Goal: Task Accomplishment & Management: Manage account settings

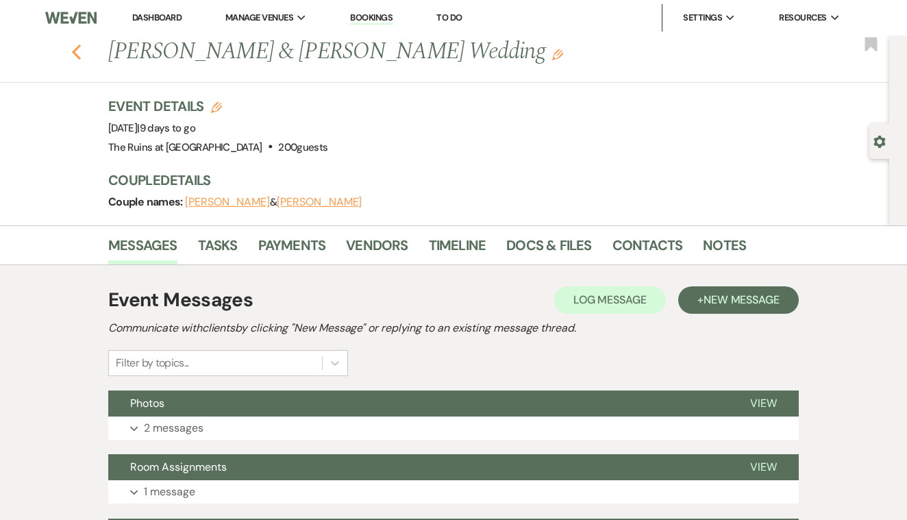
click at [77, 52] on icon "Previous" at bounding box center [76, 52] width 10 height 16
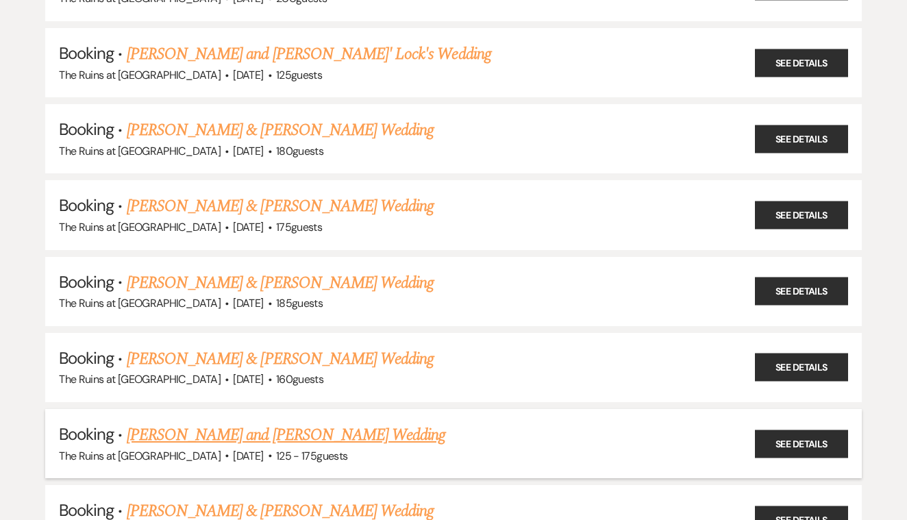
scroll to position [343, 0]
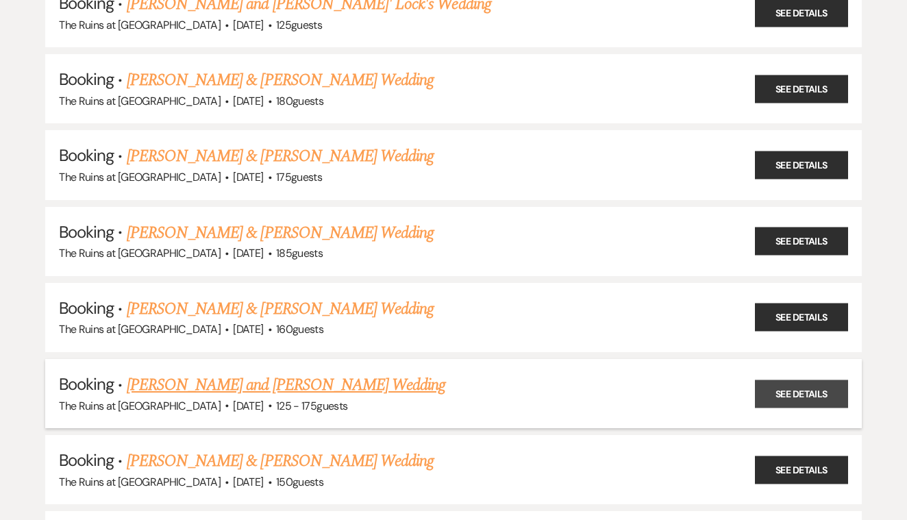
click at [791, 382] on link "See Details" at bounding box center [801, 394] width 93 height 28
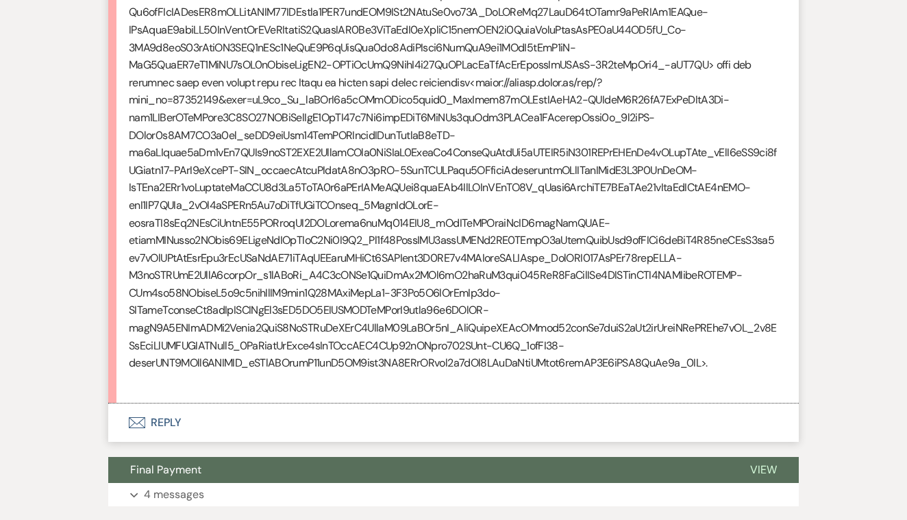
scroll to position [9904, 0]
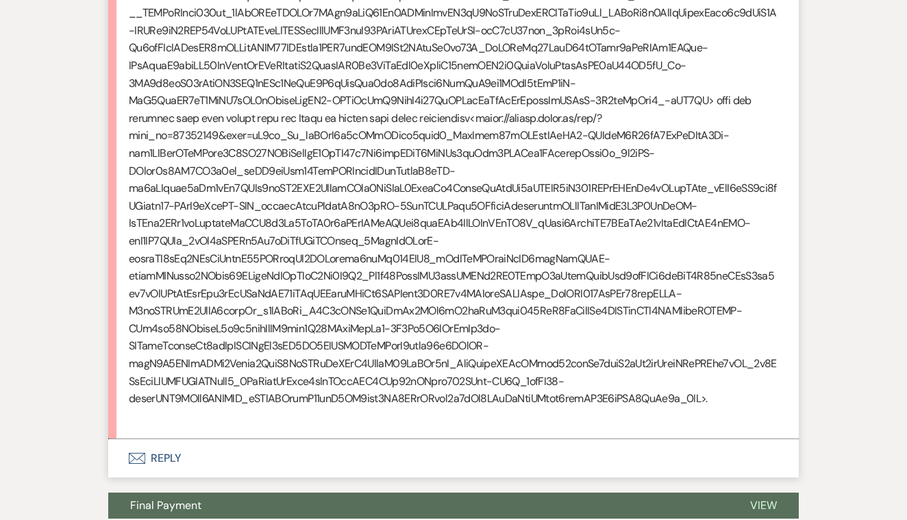
click at [169, 439] on button "Envelope Reply" at bounding box center [453, 458] width 691 height 38
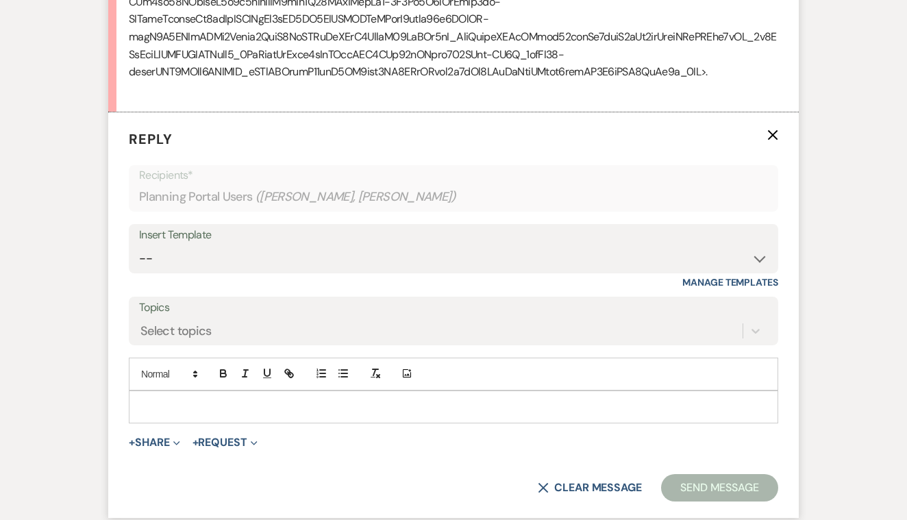
click at [190, 399] on p at bounding box center [454, 406] width 628 height 15
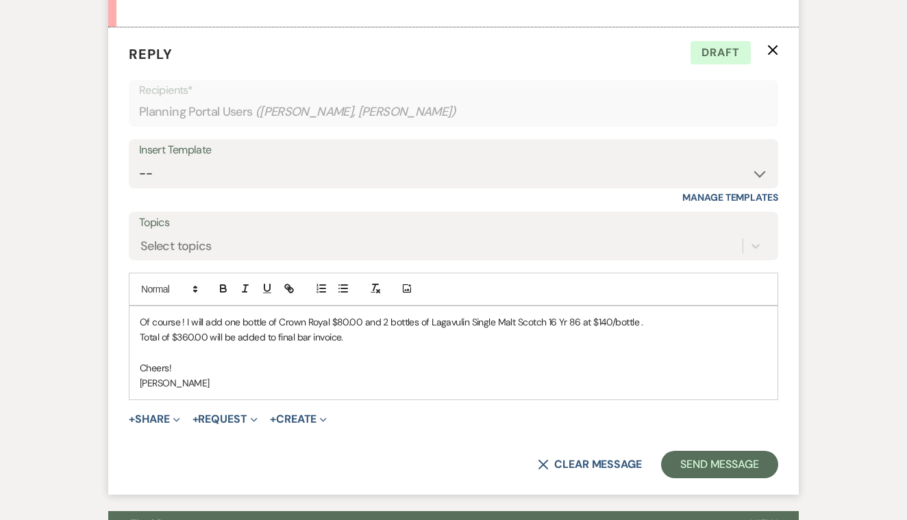
scroll to position [10313, 0]
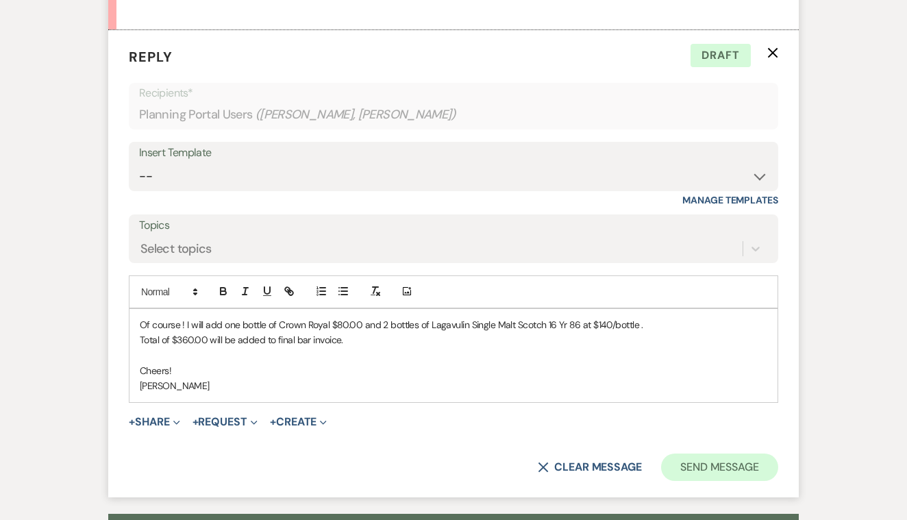
click at [723, 454] on button "Send Message" at bounding box center [719, 467] width 117 height 27
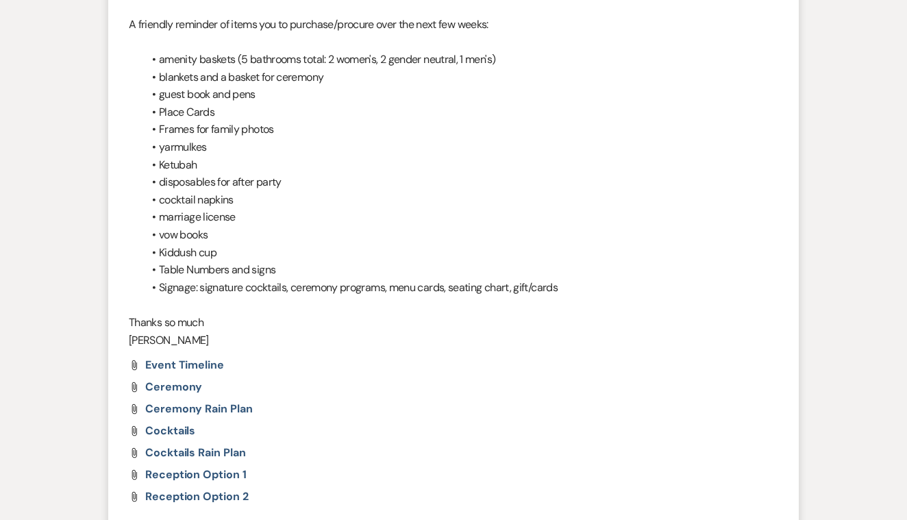
scroll to position [695, 0]
click at [202, 358] on span "Event Timeline" at bounding box center [184, 365] width 79 height 14
click at [199, 358] on span "Event Timeline" at bounding box center [184, 365] width 79 height 14
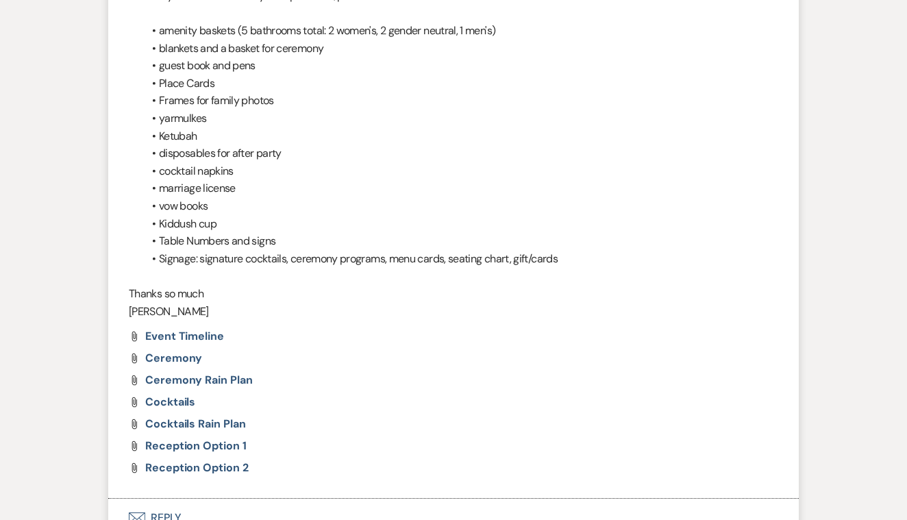
scroll to position [729, 0]
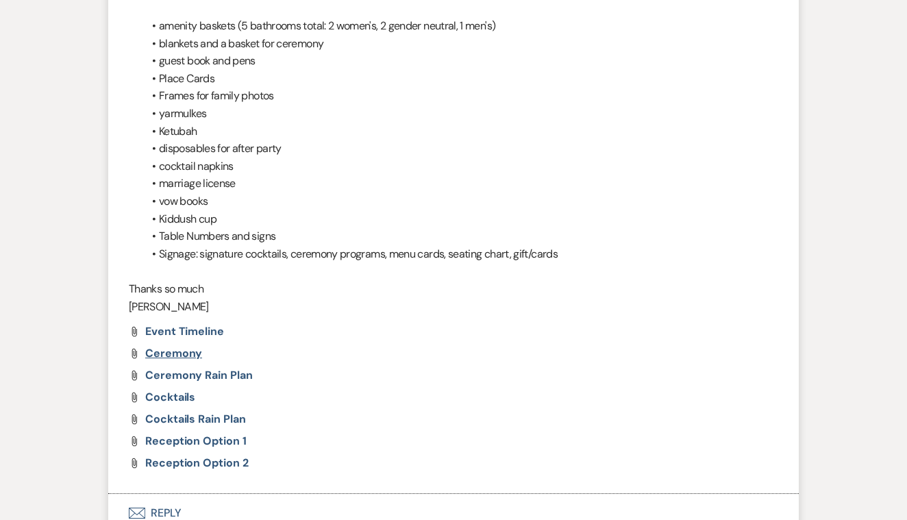
click at [190, 346] on span "Ceremony" at bounding box center [173, 353] width 57 height 14
click at [231, 368] on span "Ceremony Rain Plan" at bounding box center [199, 375] width 108 height 14
click at [184, 390] on span "Cocktails" at bounding box center [170, 397] width 50 height 14
click at [214, 412] on span "Cocktails Rain Plan" at bounding box center [195, 419] width 100 height 14
click at [232, 434] on span "Reception Option 1" at bounding box center [195, 441] width 101 height 14
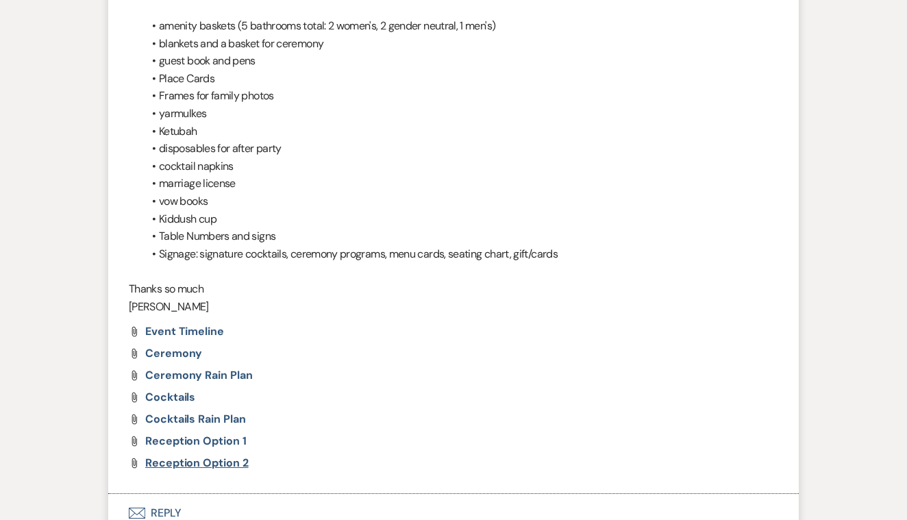
click at [220, 456] on span "Reception Option 2" at bounding box center [196, 463] width 103 height 14
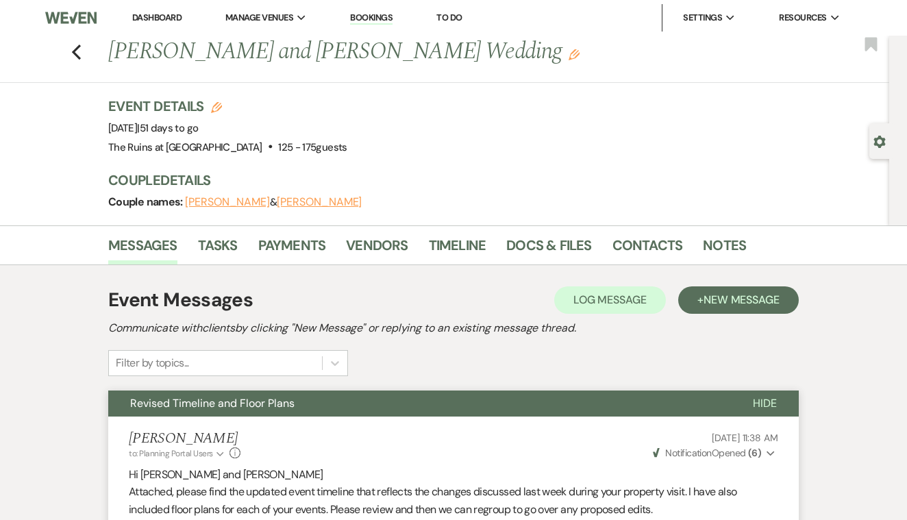
scroll to position [0, 0]
click at [81, 51] on icon "Previous" at bounding box center [76, 52] width 10 height 16
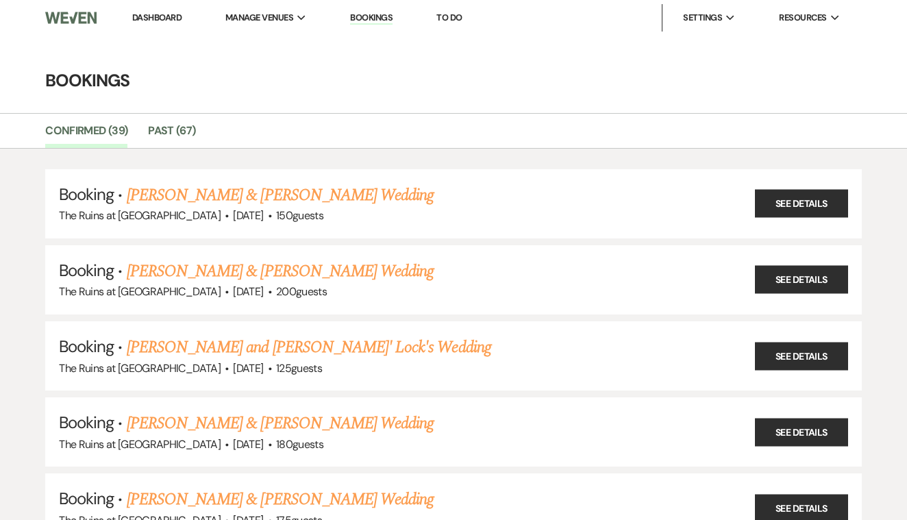
scroll to position [343, 0]
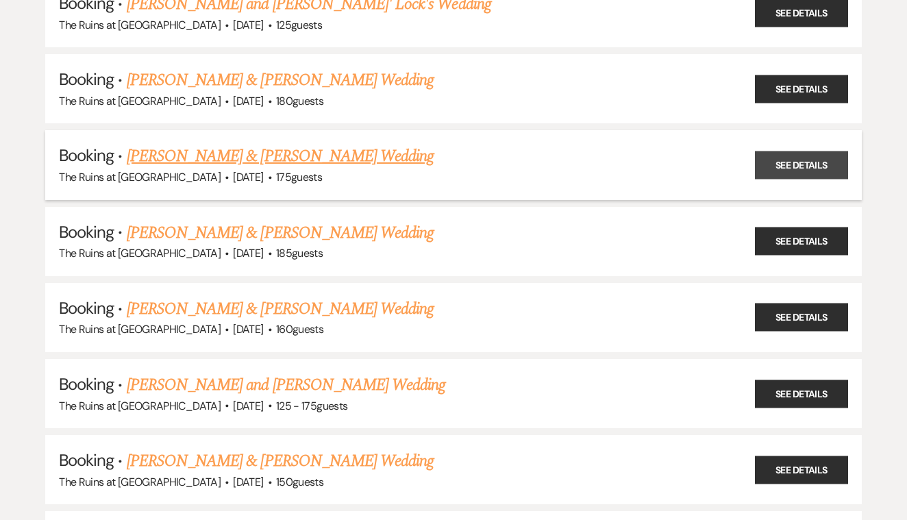
click at [784, 162] on link "See Details" at bounding box center [801, 165] width 93 height 28
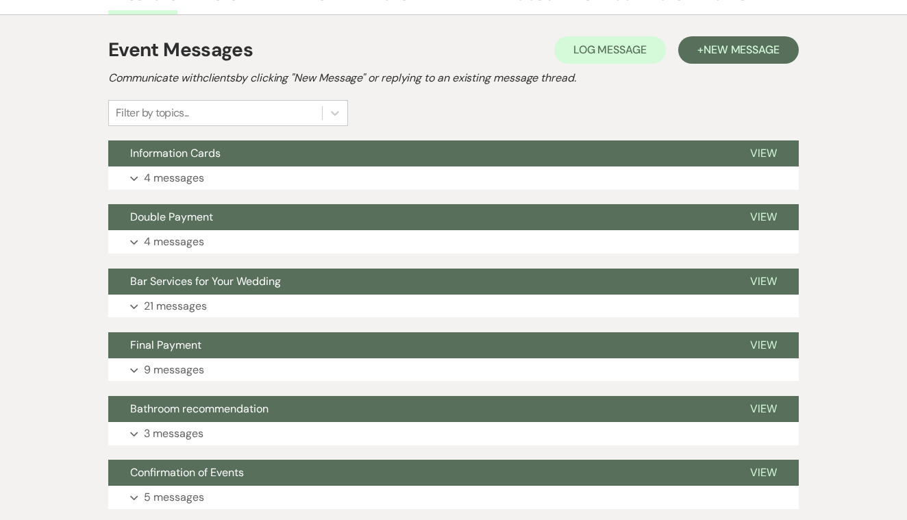
scroll to position [257, 0]
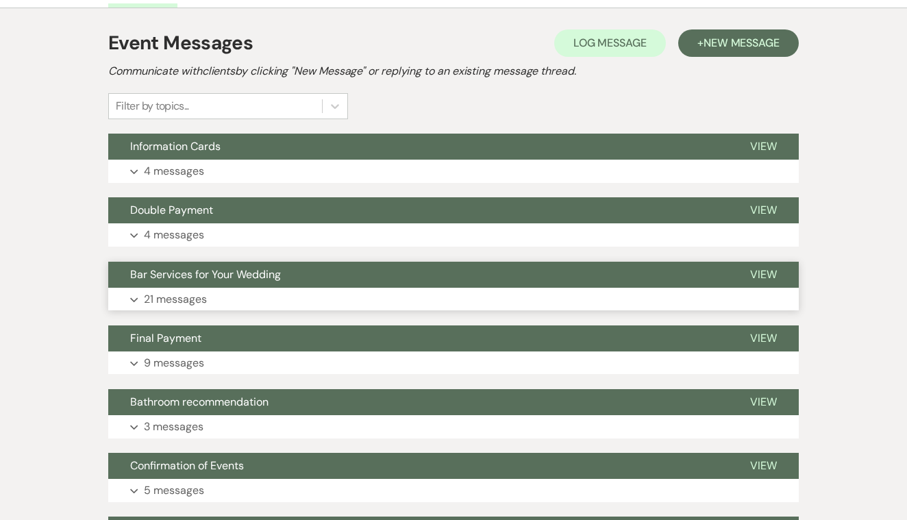
click at [762, 273] on span "View" at bounding box center [763, 274] width 27 height 14
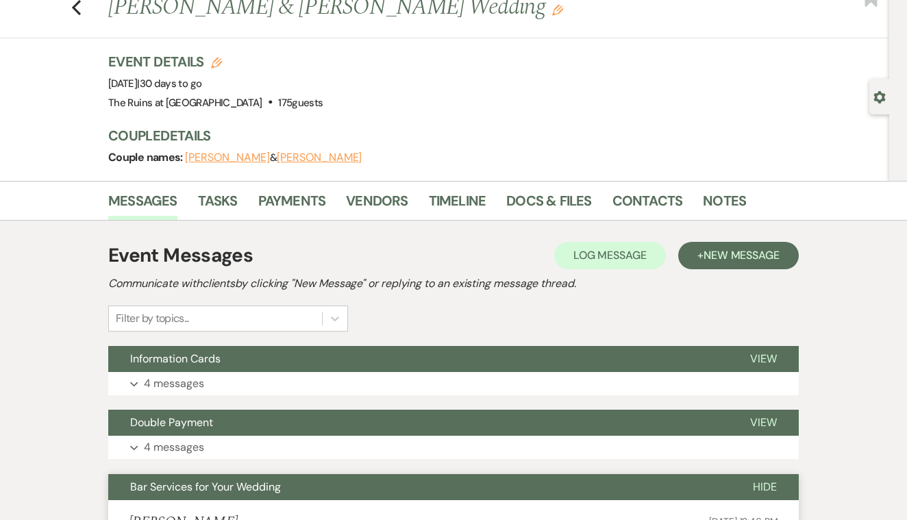
scroll to position [0, 0]
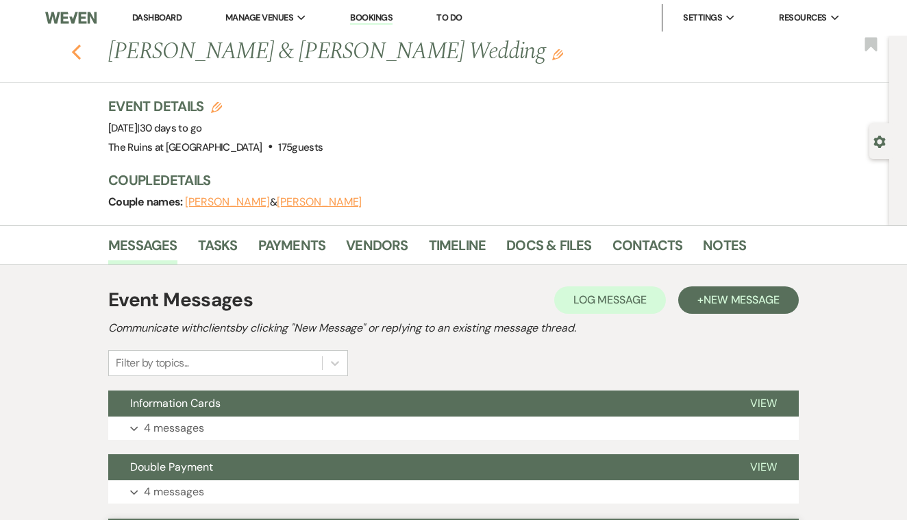
click at [77, 47] on use "button" at bounding box center [76, 52] width 9 height 15
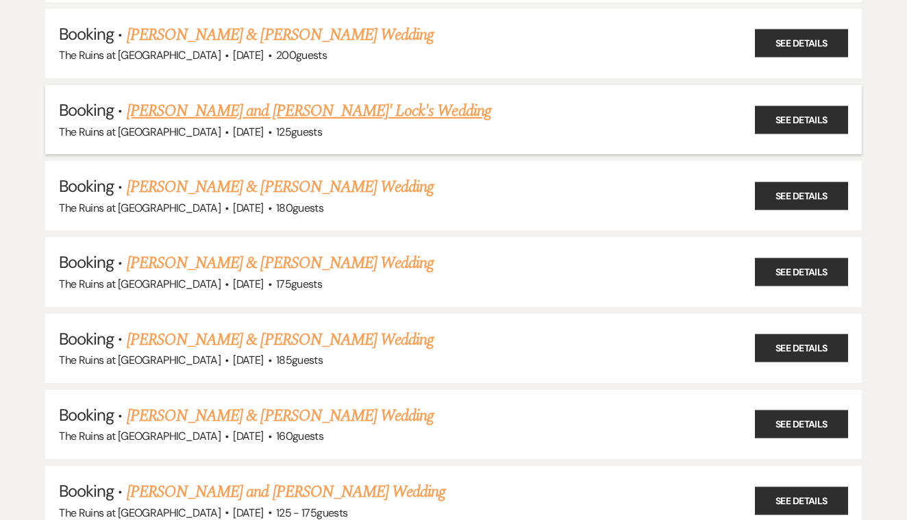
scroll to position [230, 0]
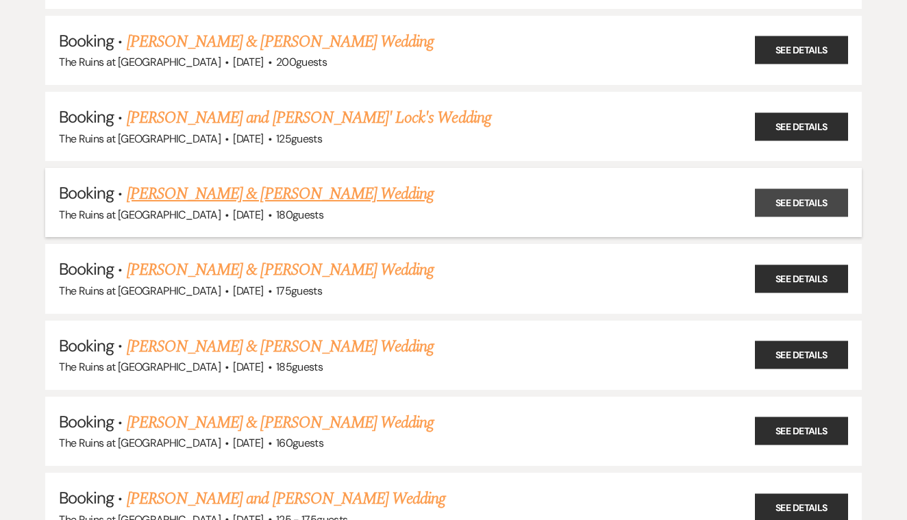
click at [788, 199] on link "See Details" at bounding box center [801, 202] width 93 height 28
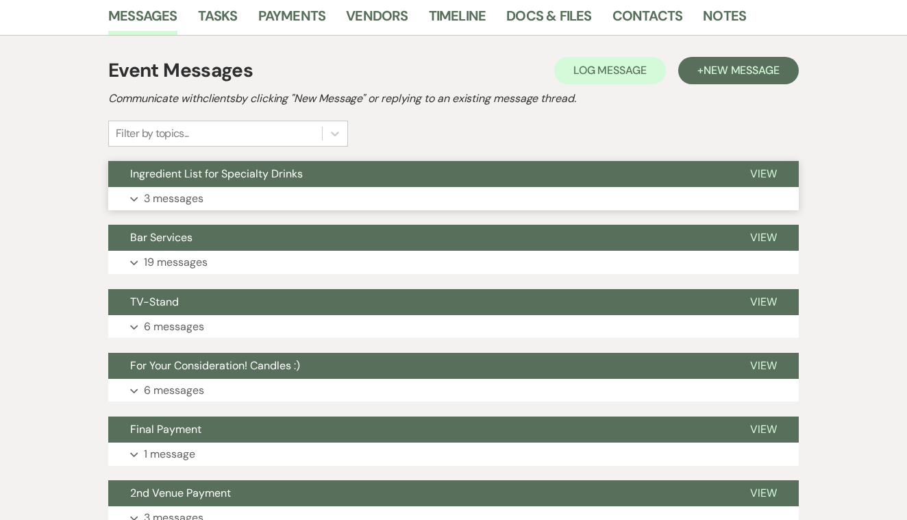
click at [767, 174] on span "View" at bounding box center [763, 173] width 27 height 14
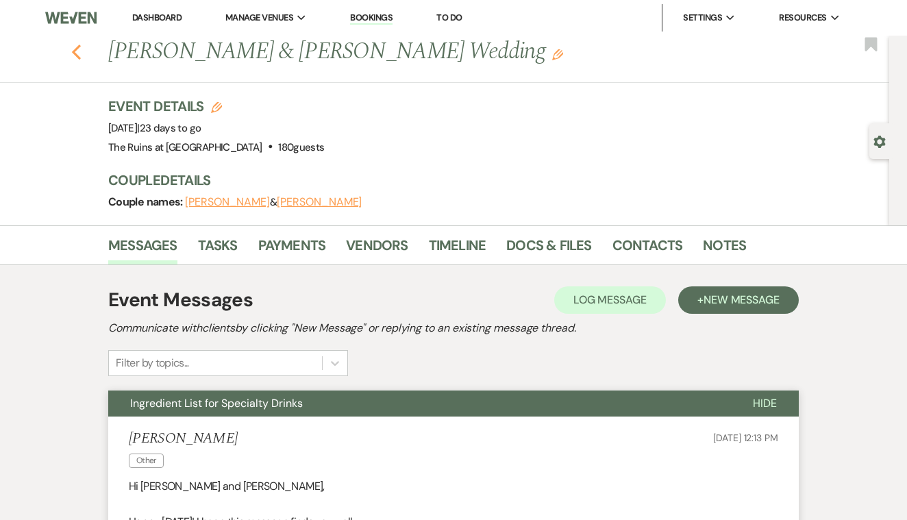
click at [73, 56] on icon "Previous" at bounding box center [76, 52] width 10 height 16
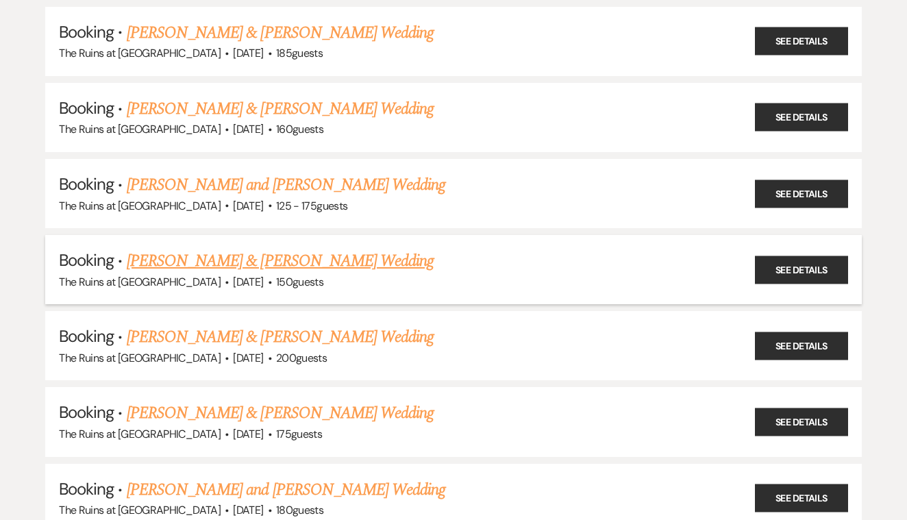
scroll to position [545, 0]
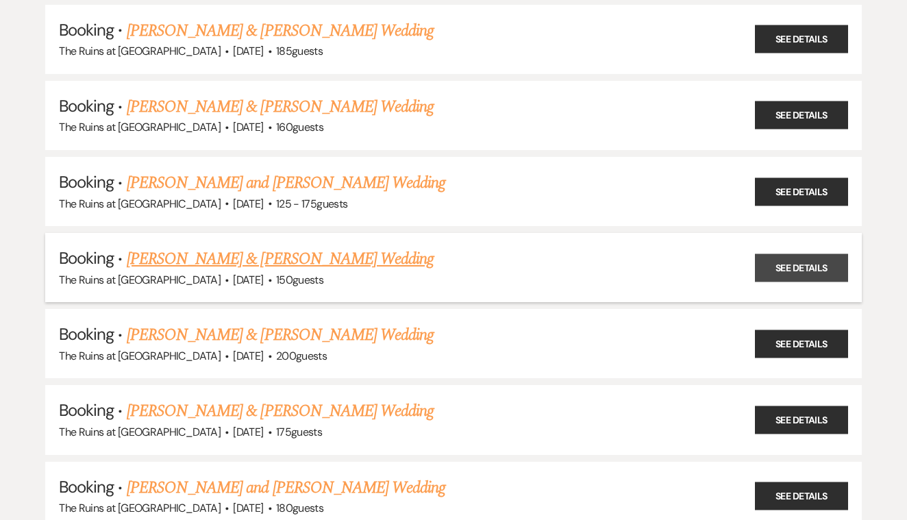
click at [806, 255] on link "See Details" at bounding box center [801, 267] width 93 height 28
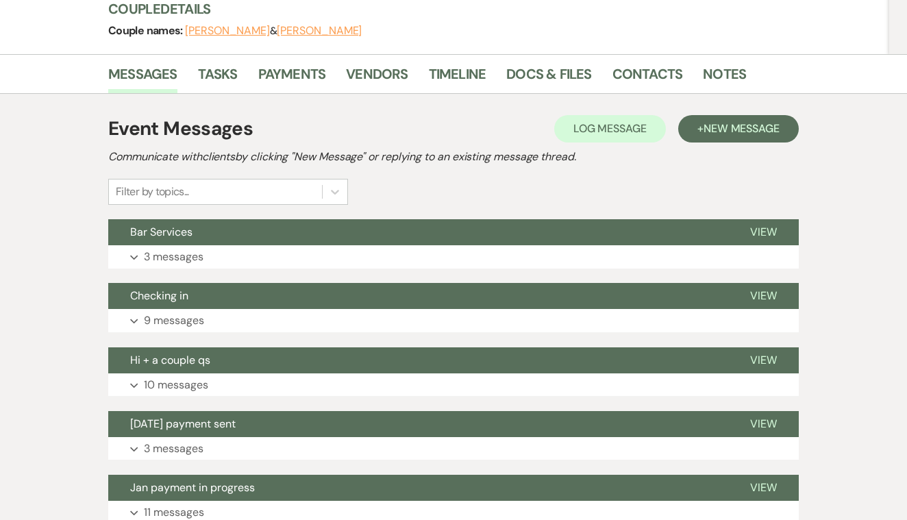
scroll to position [176, 0]
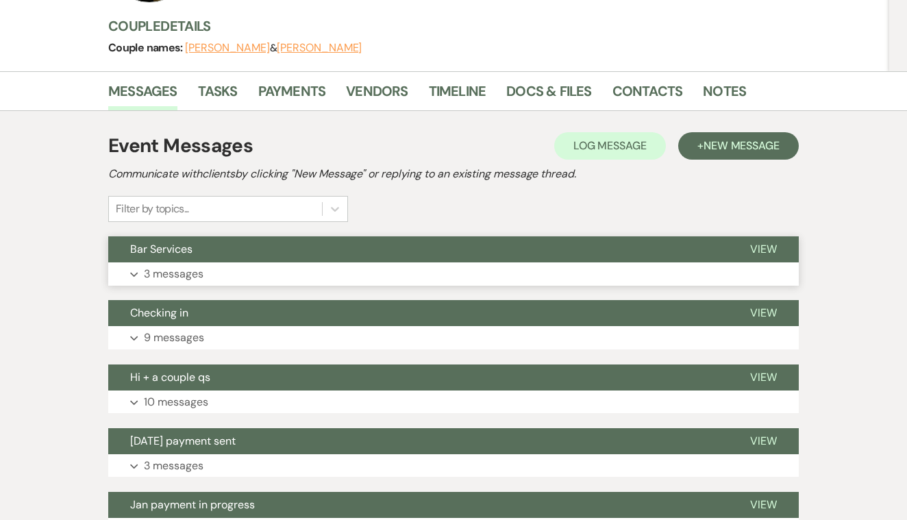
click at [767, 244] on span "View" at bounding box center [763, 249] width 27 height 14
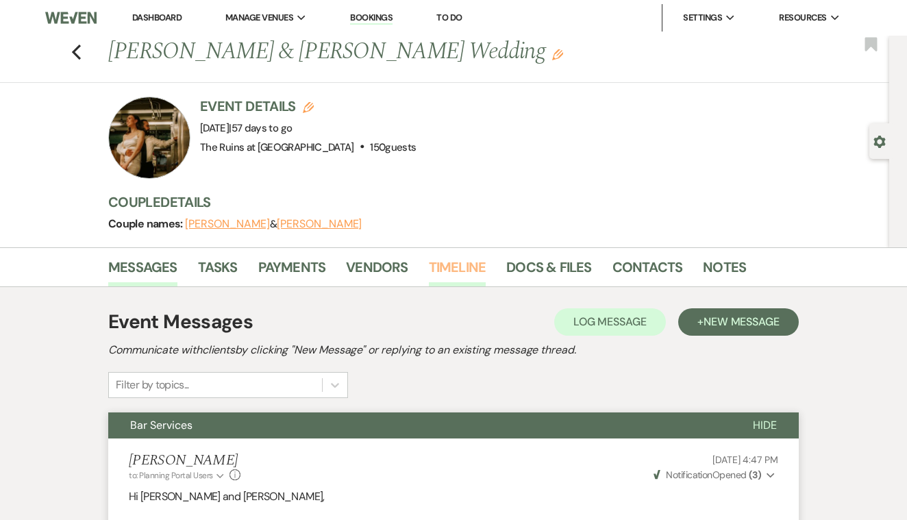
scroll to position [0, 0]
click at [387, 263] on link "Vendors" at bounding box center [377, 271] width 62 height 30
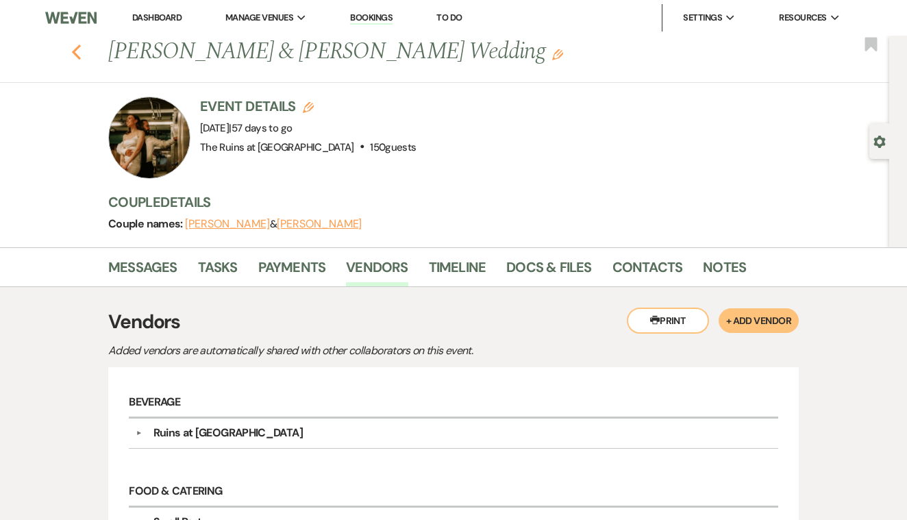
click at [74, 47] on icon "Previous" at bounding box center [76, 52] width 10 height 16
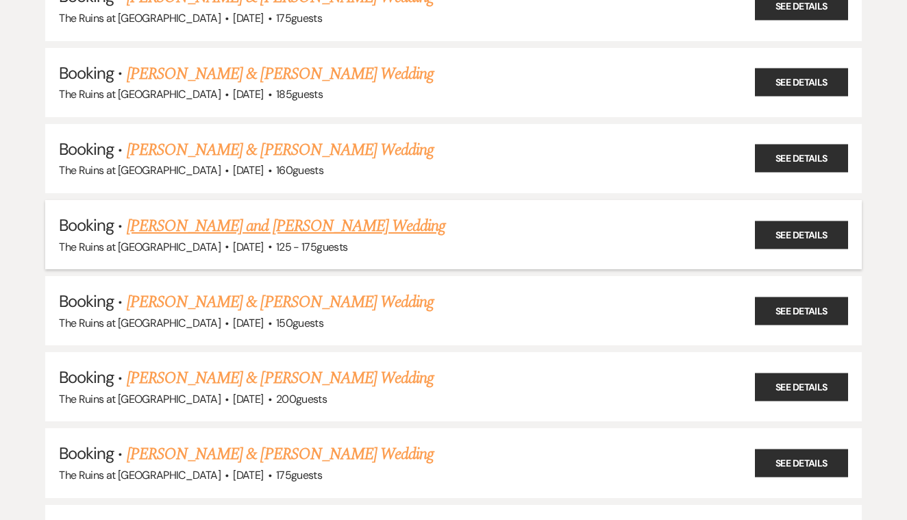
scroll to position [507, 0]
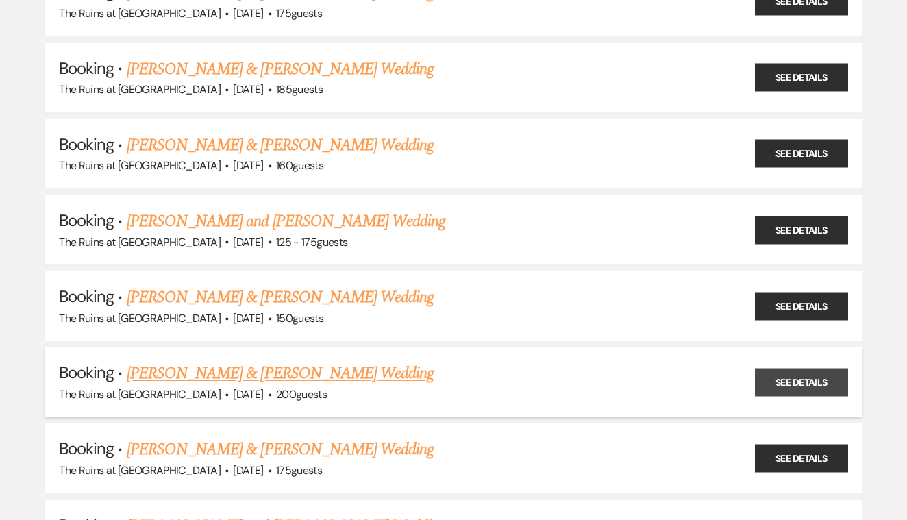
click at [793, 368] on link "See Details" at bounding box center [801, 382] width 93 height 28
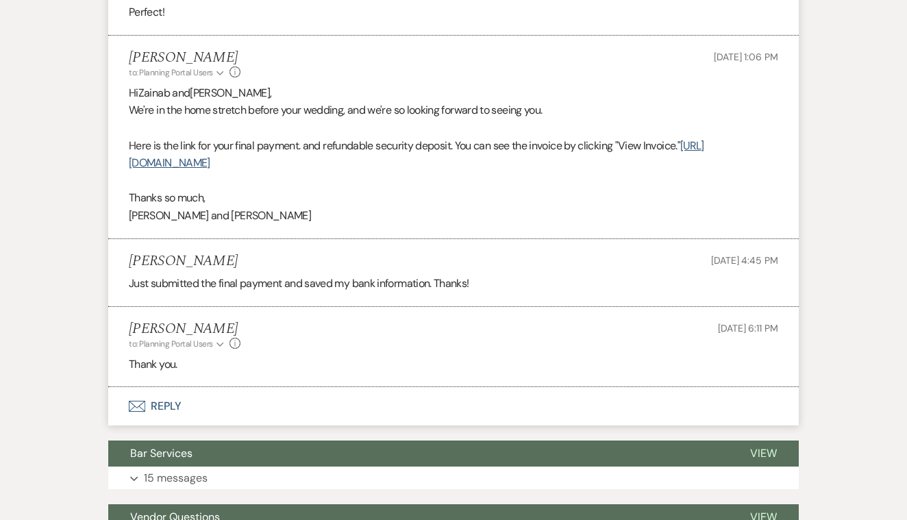
scroll to position [6896, 0]
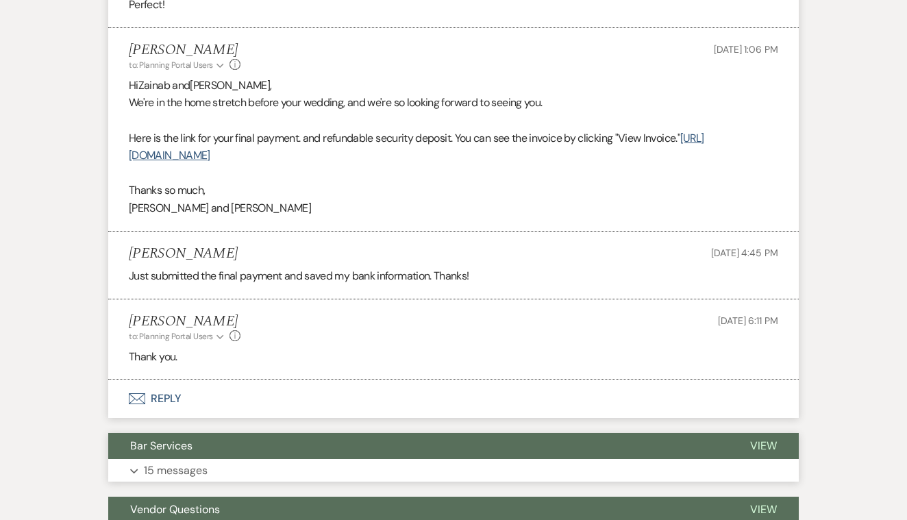
click at [760, 438] on span "View" at bounding box center [763, 445] width 27 height 14
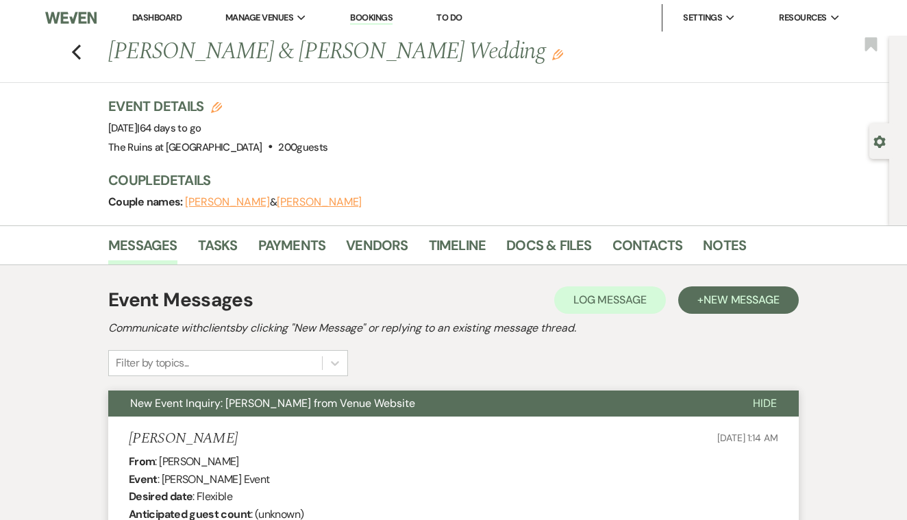
scroll to position [0, 0]
click at [74, 55] on icon "Previous" at bounding box center [76, 52] width 10 height 16
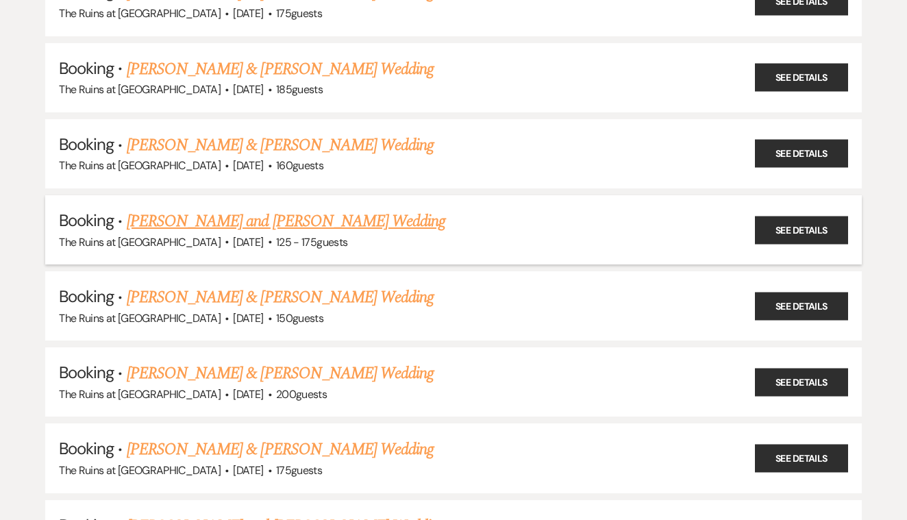
click at [400, 209] on link "[PERSON_NAME] and [PERSON_NAME] Wedding" at bounding box center [286, 221] width 319 height 25
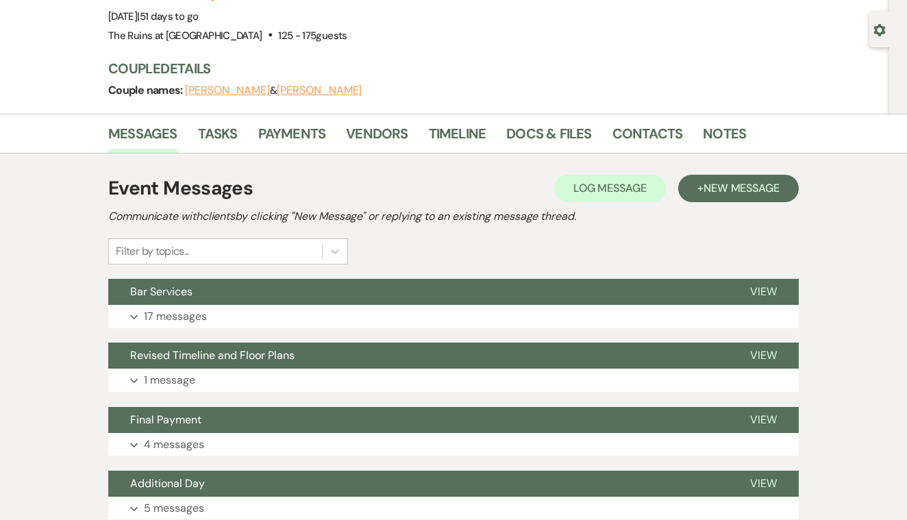
scroll to position [110, 0]
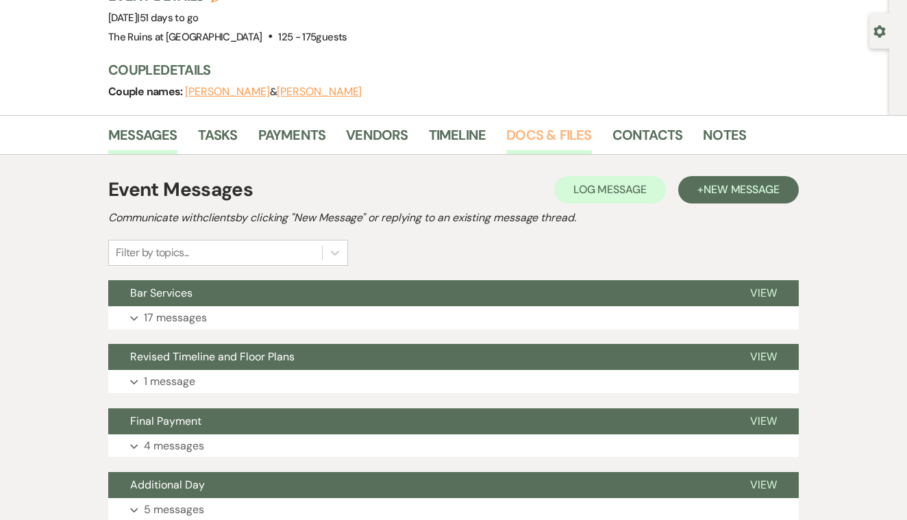
click at [557, 131] on link "Docs & Files" at bounding box center [548, 139] width 85 height 30
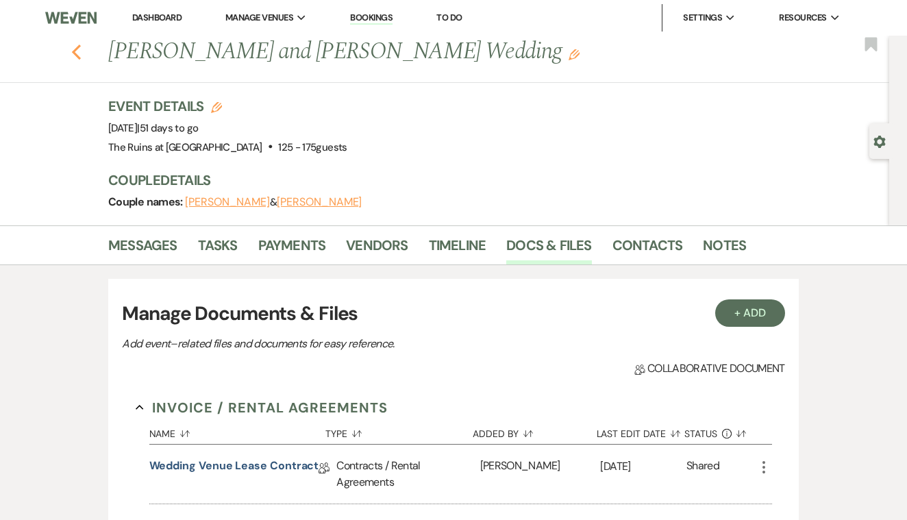
click at [77, 49] on use "button" at bounding box center [76, 52] width 9 height 15
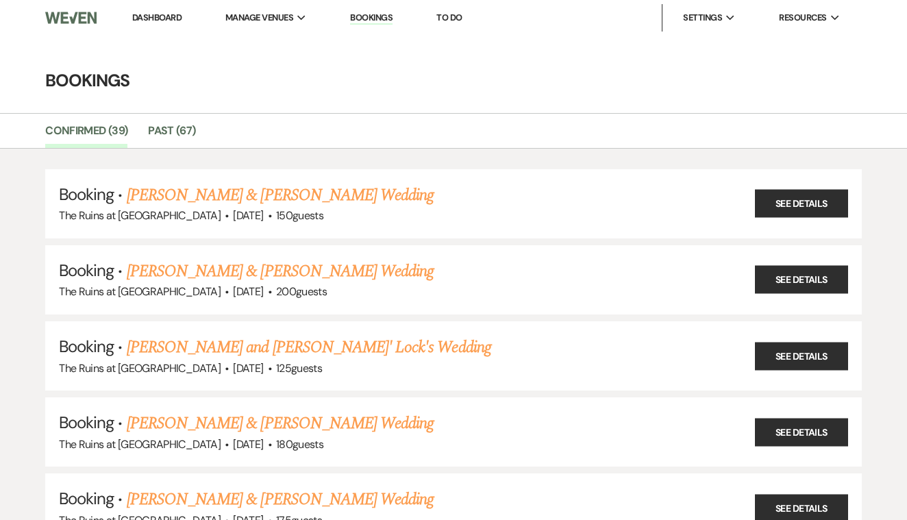
scroll to position [507, 0]
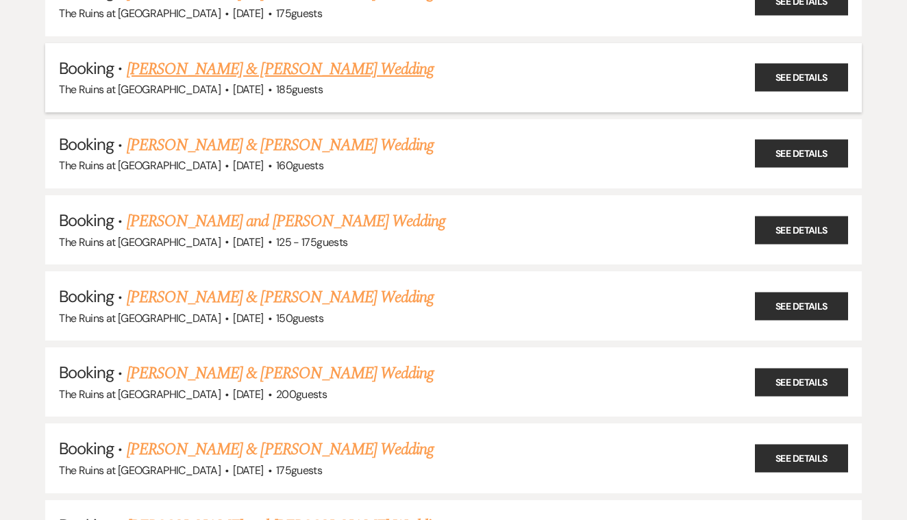
click at [392, 58] on link "[PERSON_NAME] & [PERSON_NAME] Wedding" at bounding box center [280, 69] width 307 height 25
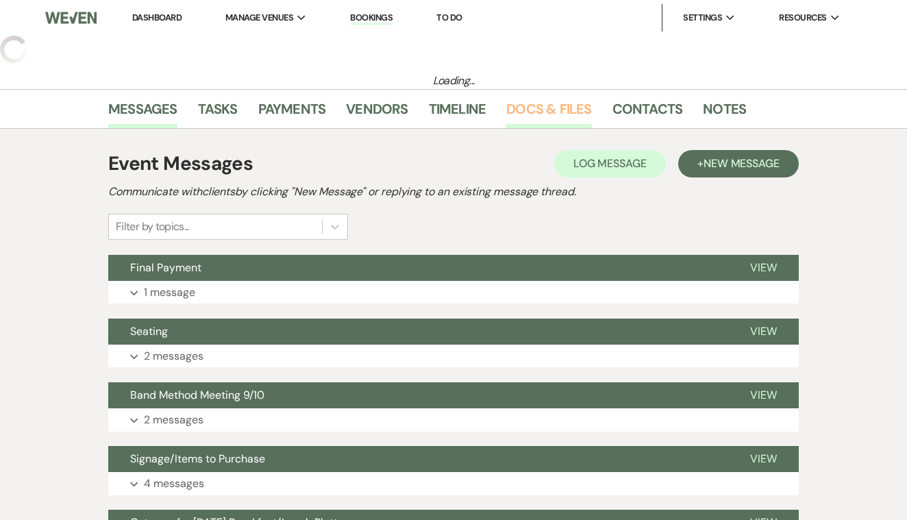
click at [523, 112] on link "Docs & Files" at bounding box center [548, 113] width 85 height 30
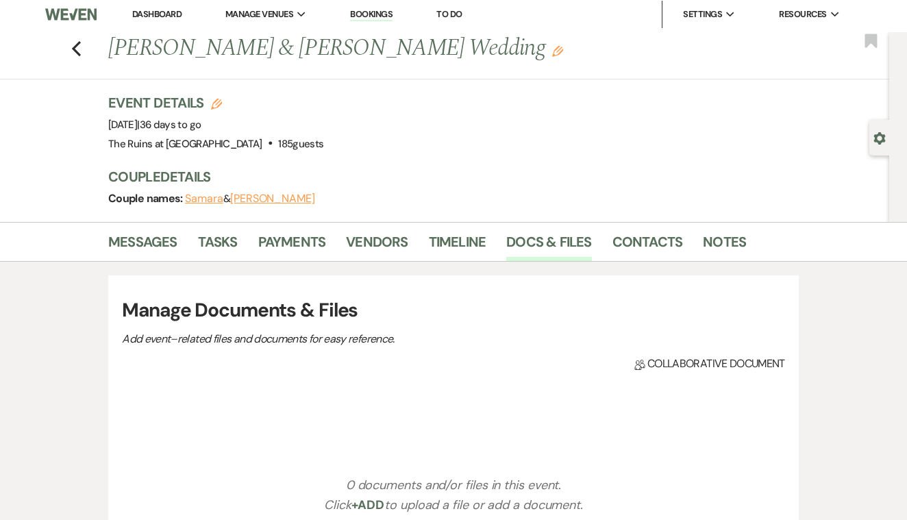
scroll to position [3, 0]
click at [455, 241] on link "Timeline" at bounding box center [458, 246] width 58 height 30
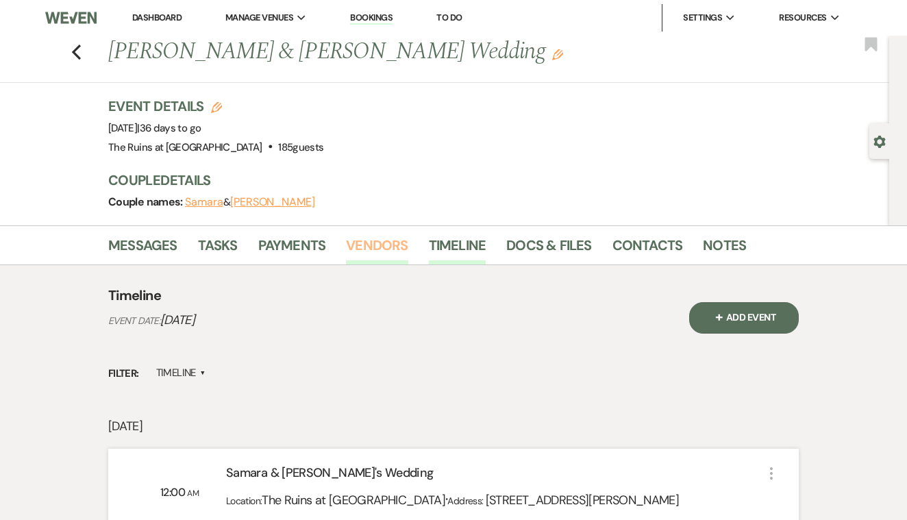
click at [395, 243] on link "Vendors" at bounding box center [377, 249] width 62 height 30
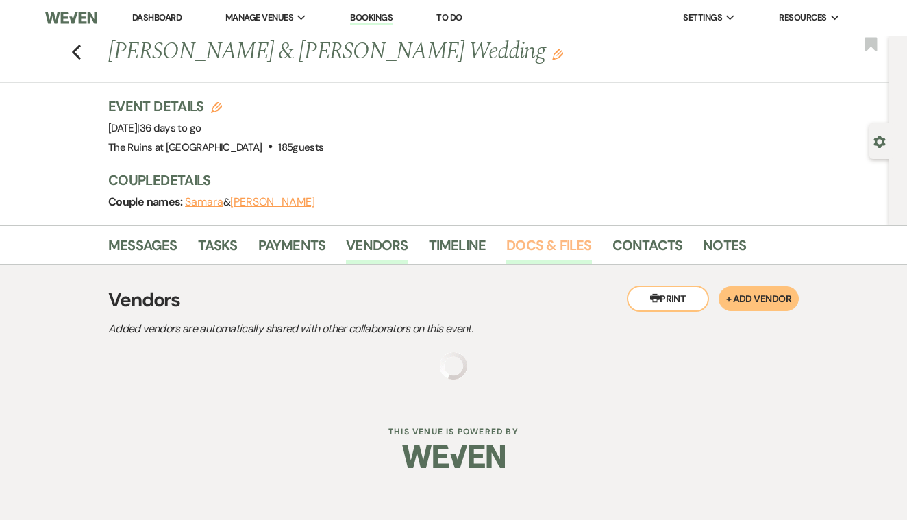
click at [560, 240] on link "Docs & Files" at bounding box center [548, 249] width 85 height 30
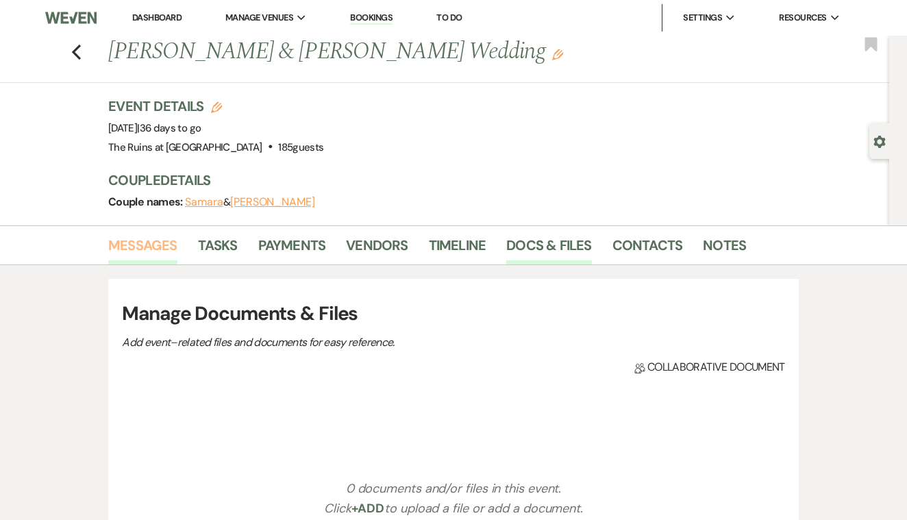
click at [170, 242] on link "Messages" at bounding box center [142, 249] width 69 height 30
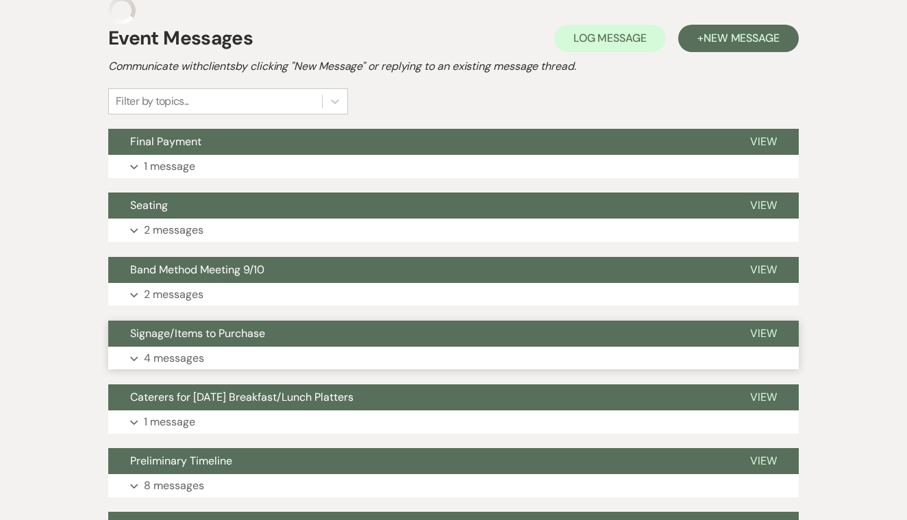
scroll to position [290, 0]
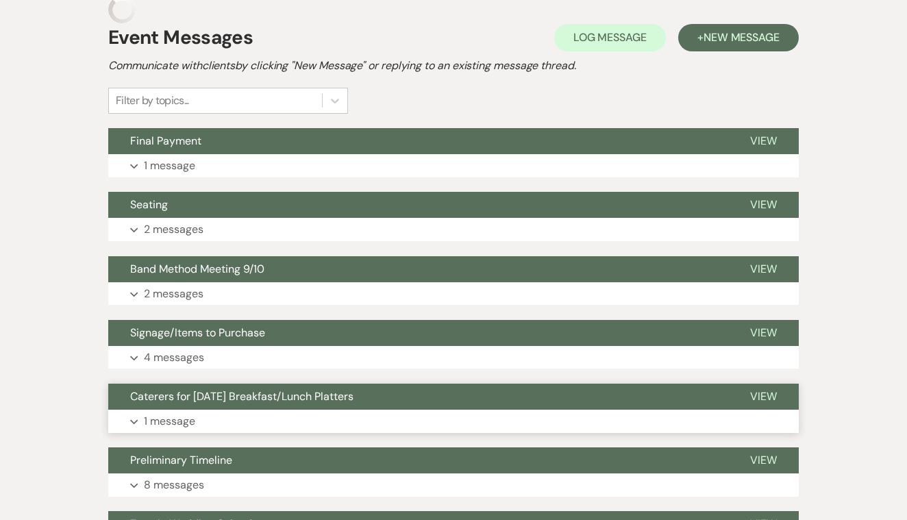
click at [766, 391] on span "View" at bounding box center [763, 396] width 27 height 14
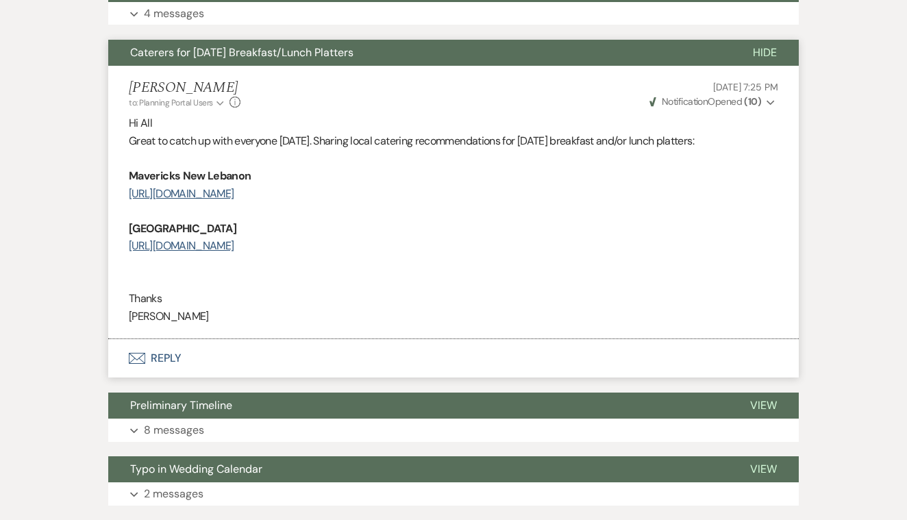
scroll to position [636, 0]
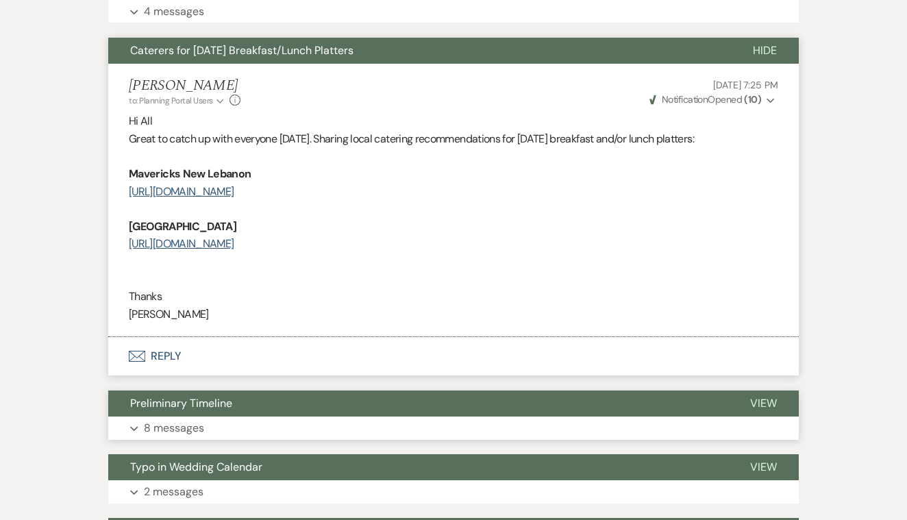
click at [760, 396] on span "View" at bounding box center [763, 403] width 27 height 14
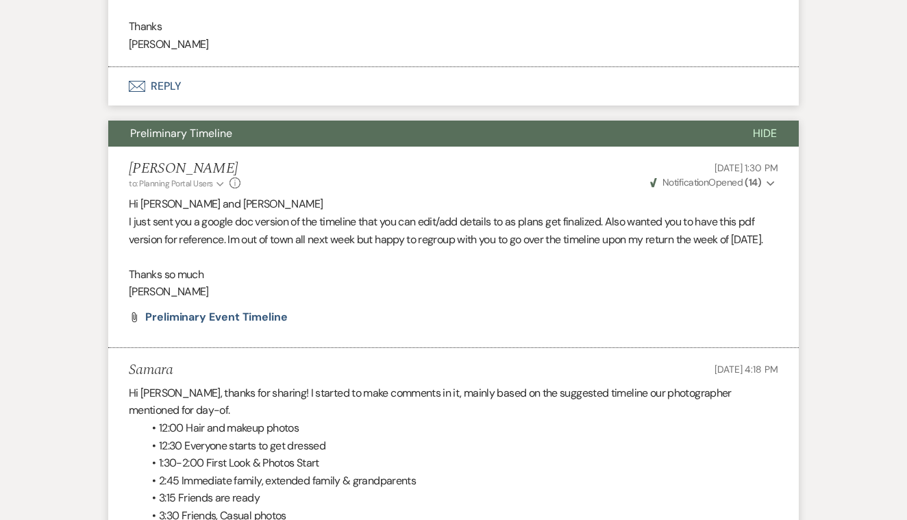
scroll to position [0, 0]
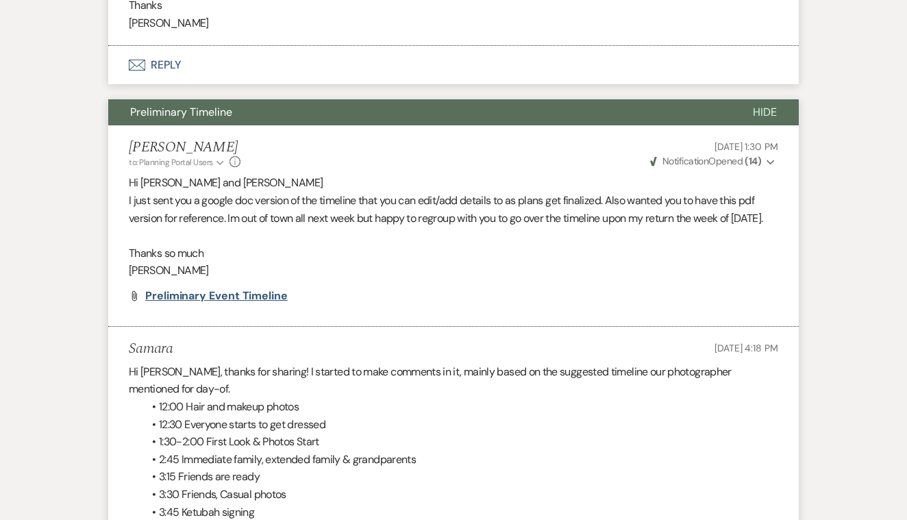
click at [261, 303] on span "Preliminary Event Timeline" at bounding box center [216, 295] width 143 height 14
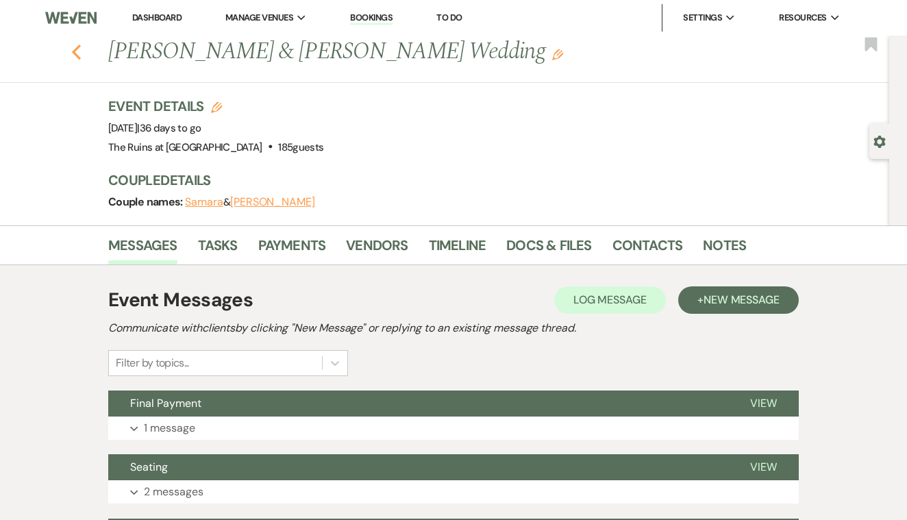
click at [77, 51] on icon "Previous" at bounding box center [76, 52] width 10 height 16
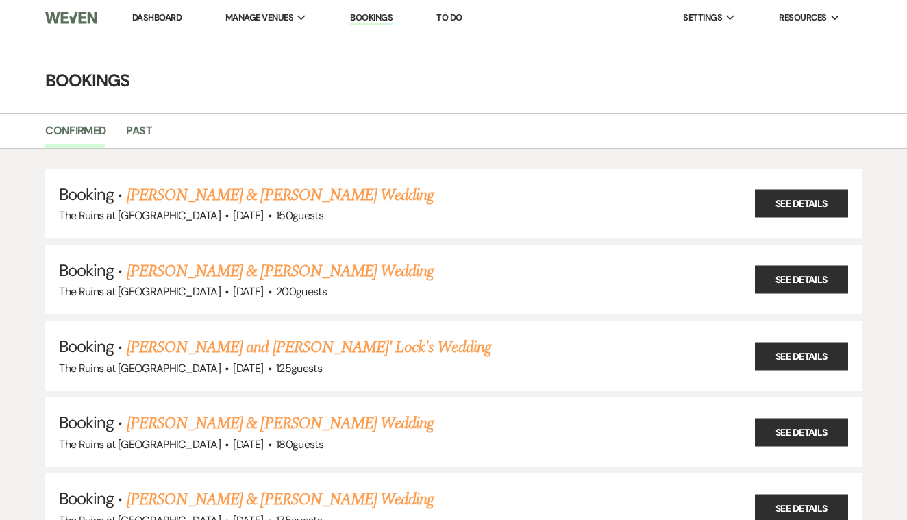
scroll to position [507, 0]
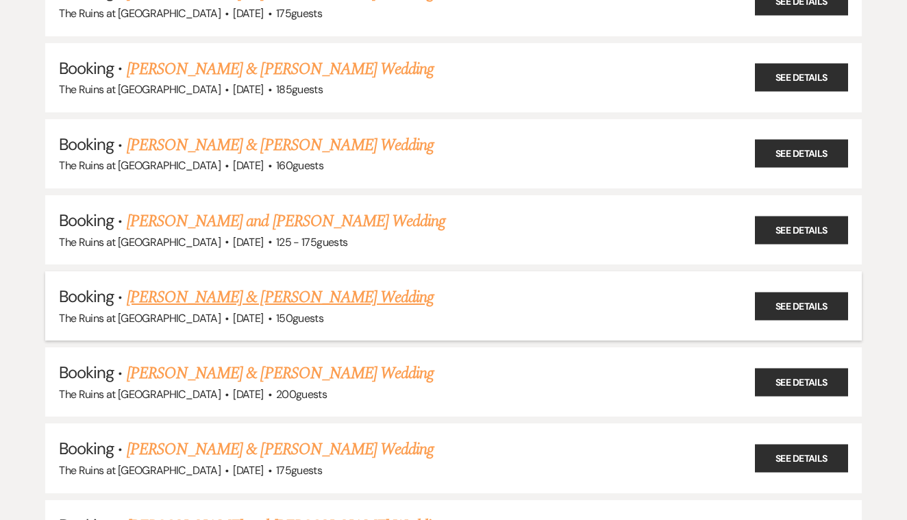
click at [406, 286] on link "[PERSON_NAME] & [PERSON_NAME] Wedding" at bounding box center [280, 297] width 307 height 25
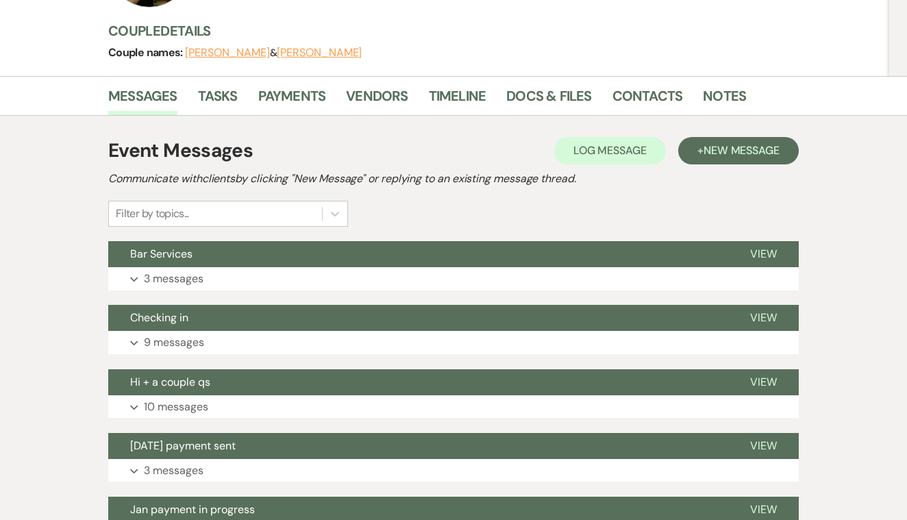
scroll to position [179, 0]
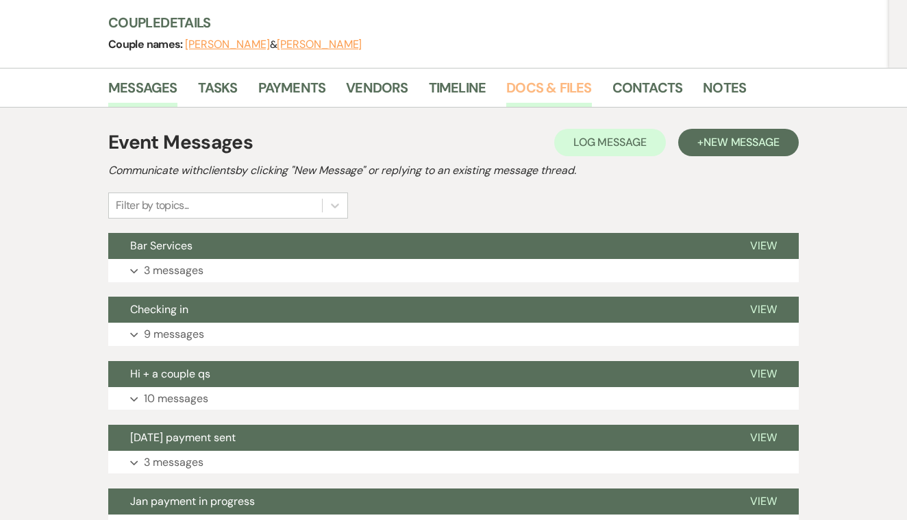
click at [538, 84] on link "Docs & Files" at bounding box center [548, 92] width 85 height 30
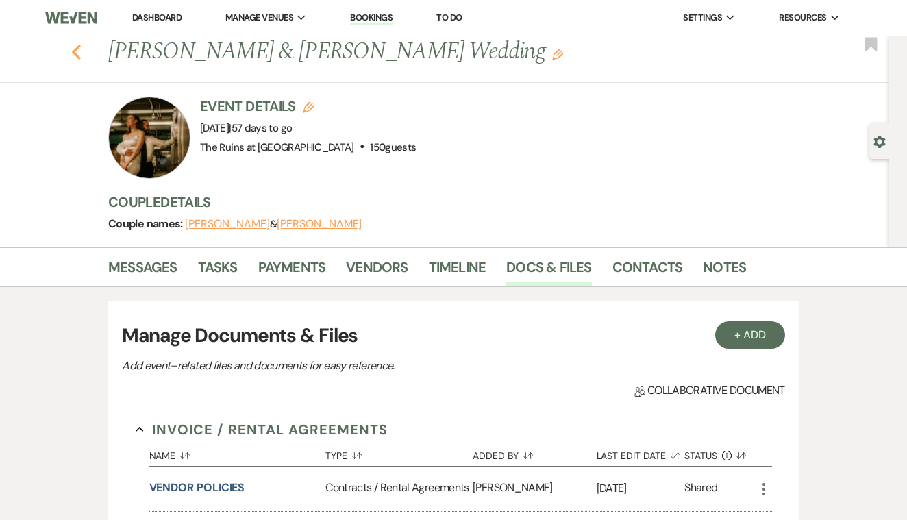
click at [75, 52] on use "button" at bounding box center [76, 52] width 9 height 15
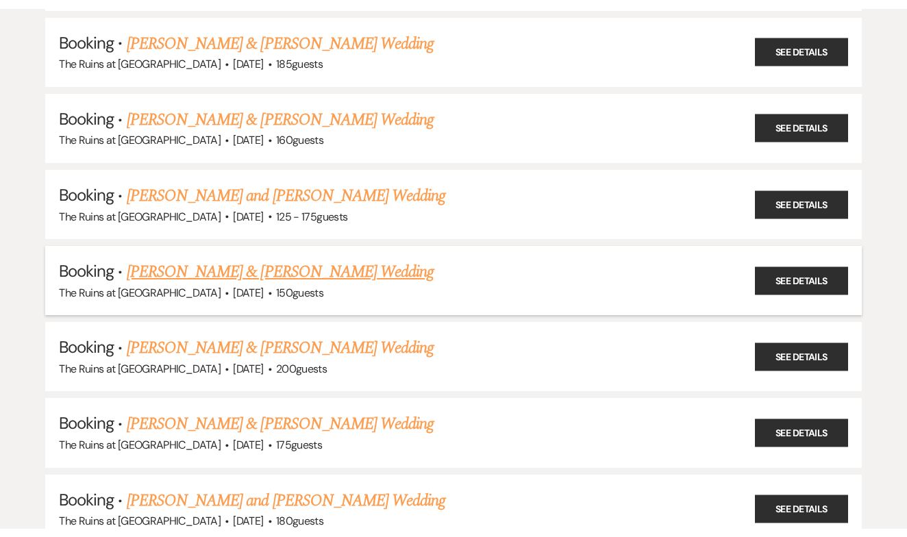
scroll to position [554, 0]
